Goal: Task Accomplishment & Management: Use online tool/utility

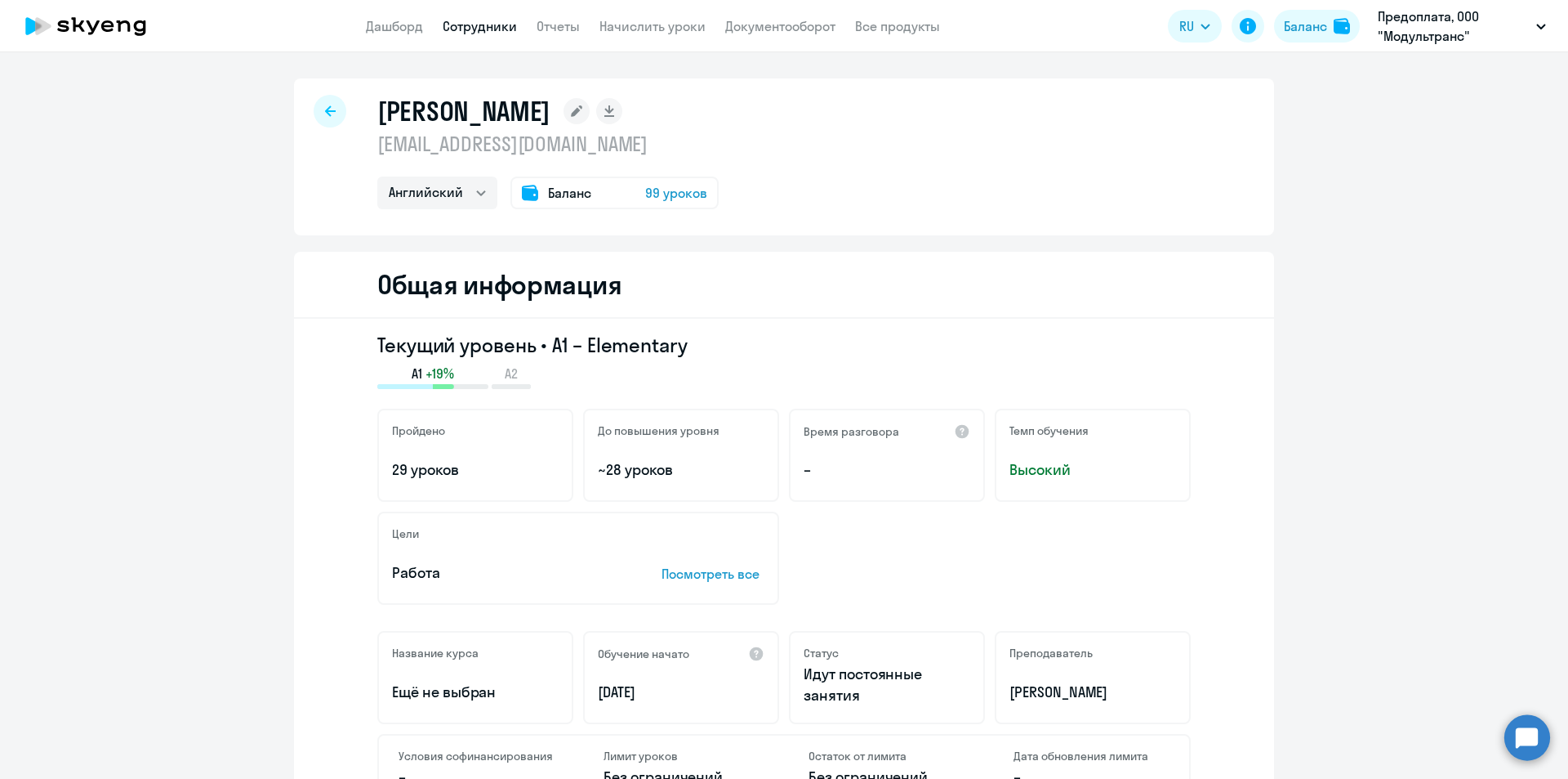
select select "english"
click at [559, 21] on link "Отчеты" at bounding box center [558, 26] width 44 height 16
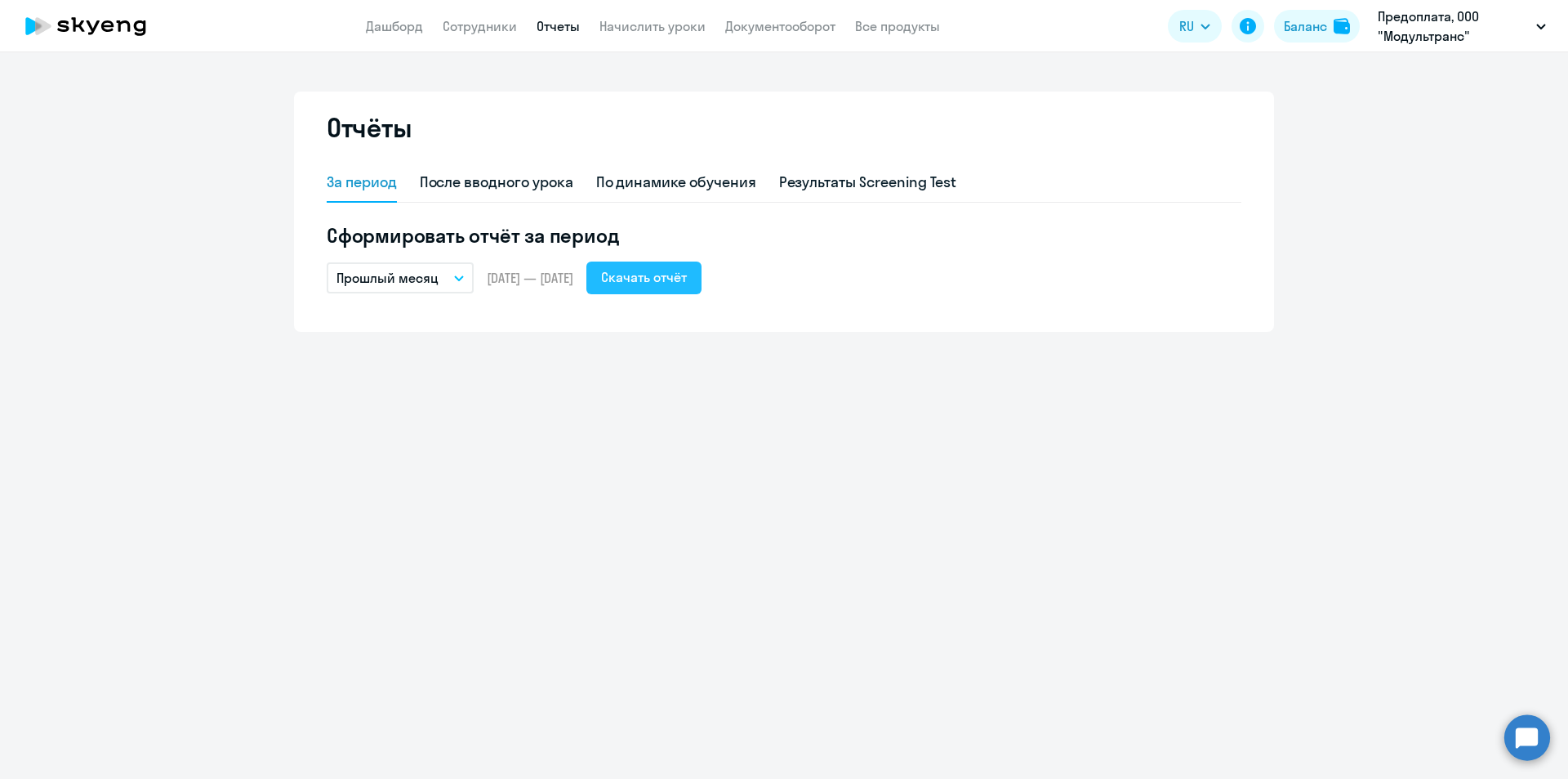
click at [687, 268] on div "Скачать отчёт" at bounding box center [643, 277] width 85 height 20
